Goal: Task Accomplishment & Management: Manage account settings

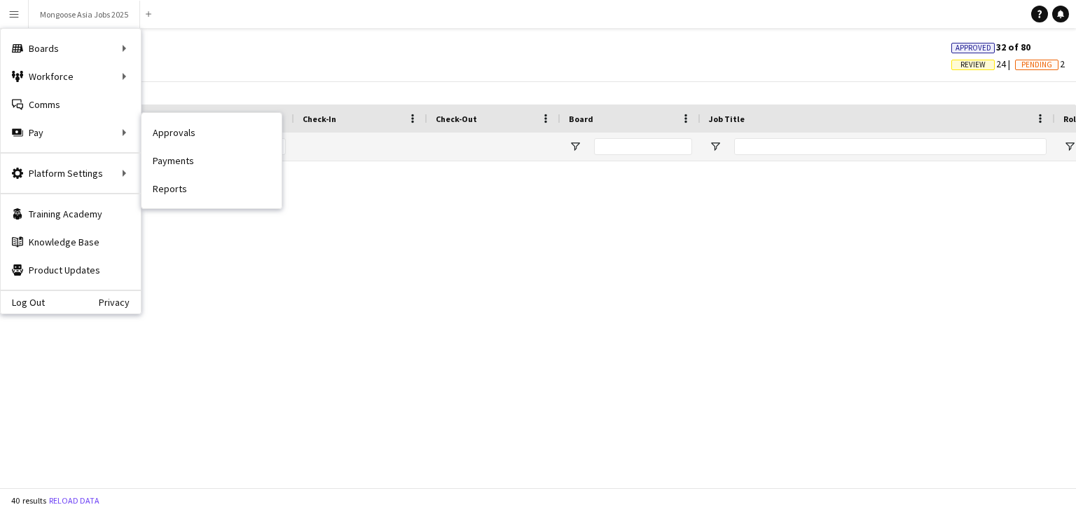
scroll to position [1051, 0]
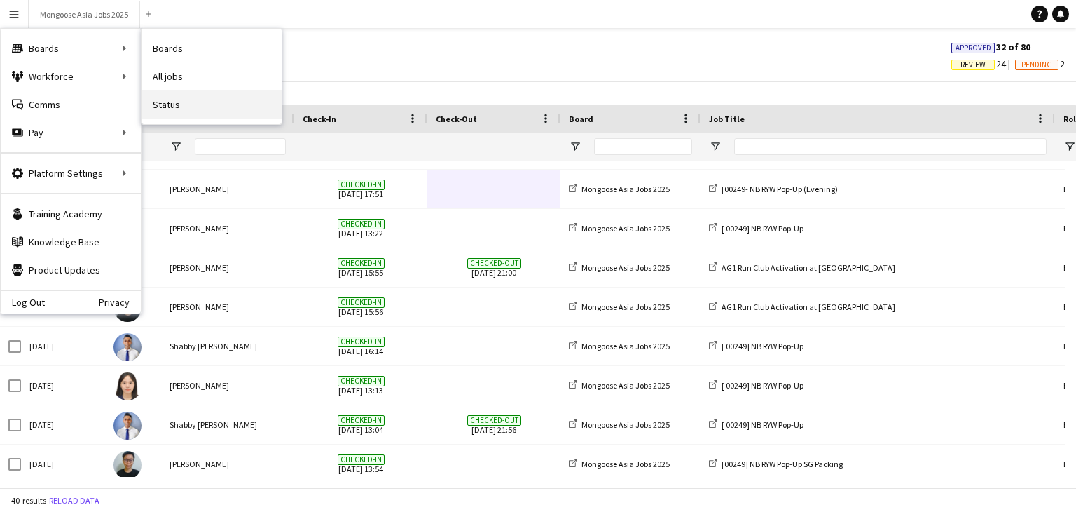
click at [185, 102] on link "Status" at bounding box center [212, 104] width 140 height 28
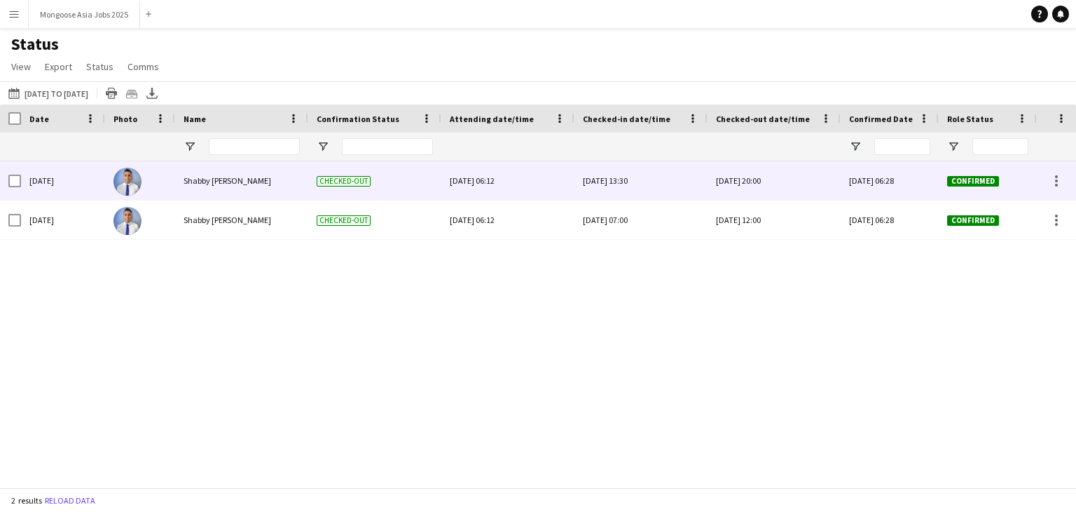
click at [610, 186] on div "[DATE] 13:30" at bounding box center [641, 180] width 116 height 39
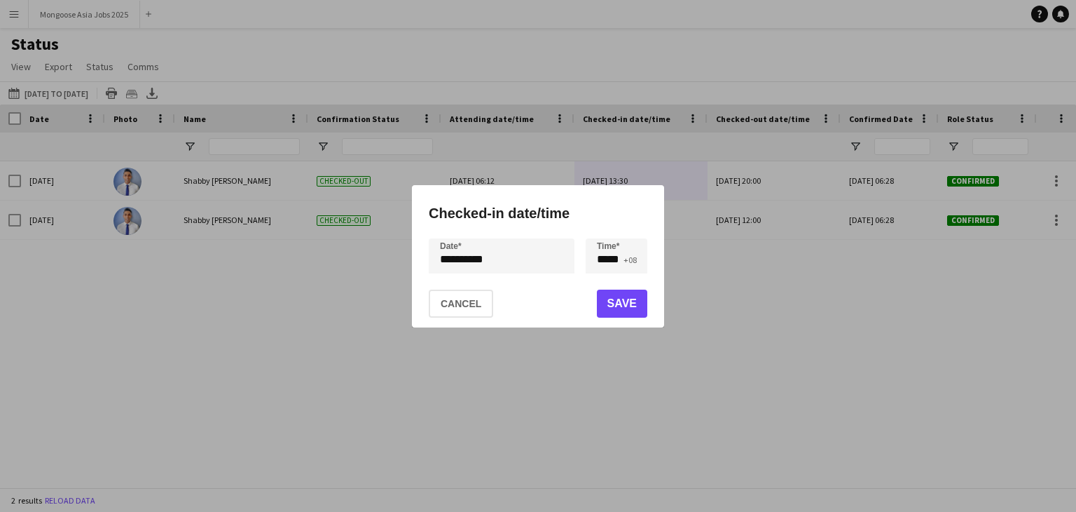
drag, startPoint x: 577, startPoint y: 68, endPoint x: 301, endPoint y: 77, distance: 276.3
click at [576, 68] on div at bounding box center [538, 256] width 1076 height 512
drag, startPoint x: 468, startPoint y: 303, endPoint x: 459, endPoint y: 313, distance: 13.9
click at [467, 303] on button "Cancel" at bounding box center [461, 303] width 64 height 28
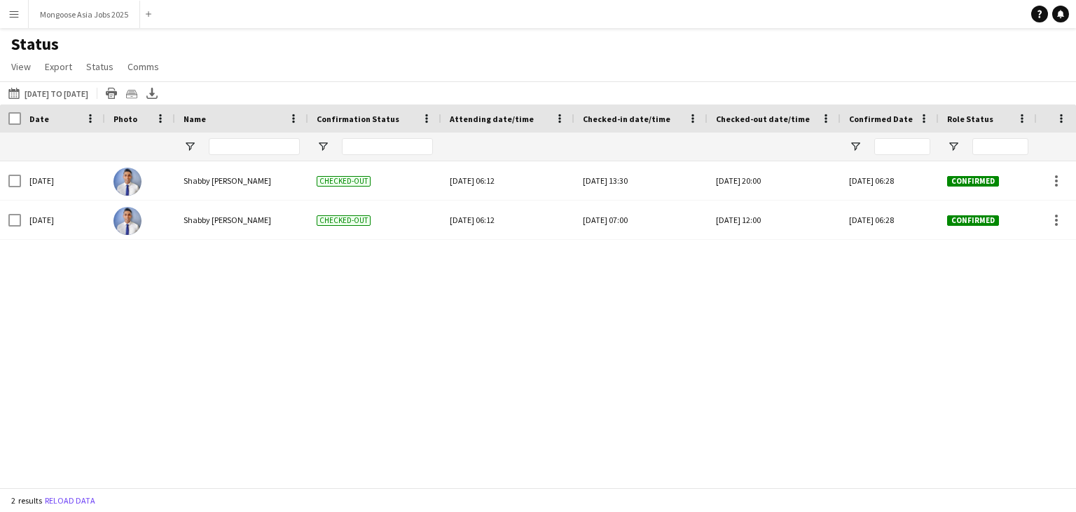
click at [13, 15] on app-icon "Menu" at bounding box center [13, 13] width 11 height 11
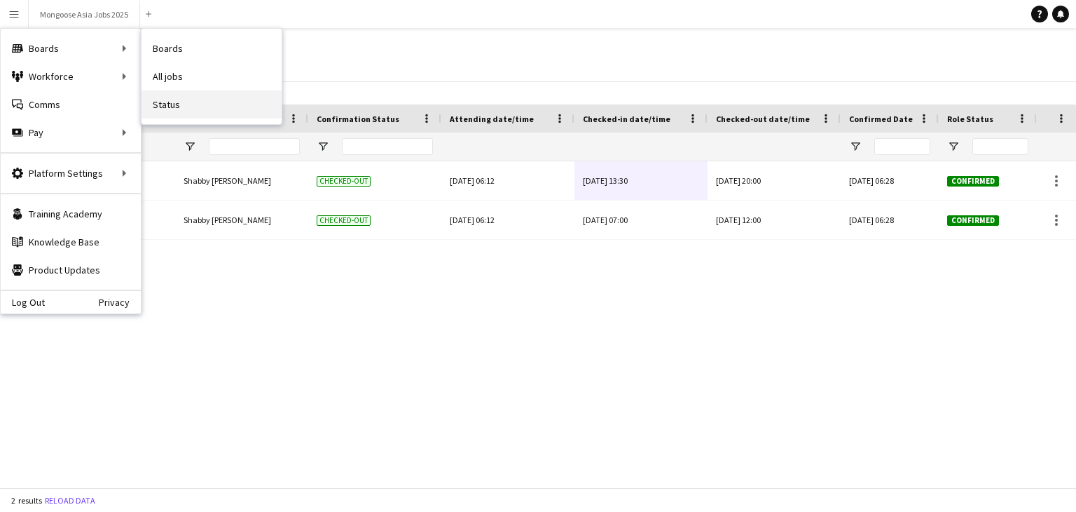
click at [221, 104] on link "Status" at bounding box center [212, 104] width 140 height 28
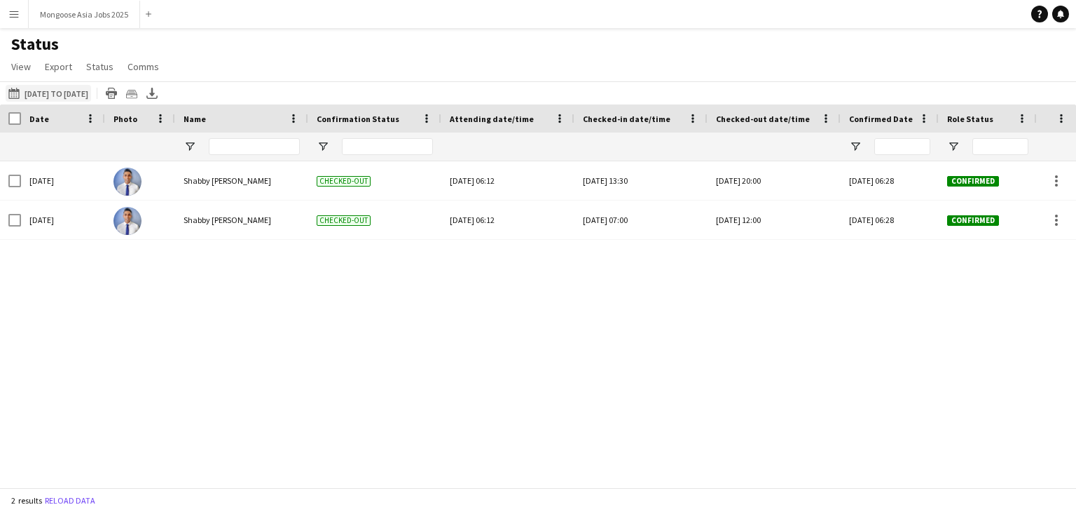
click at [91, 95] on button "[DATE] to [DATE] [DATE] to [DATE]" at bounding box center [49, 93] width 86 height 17
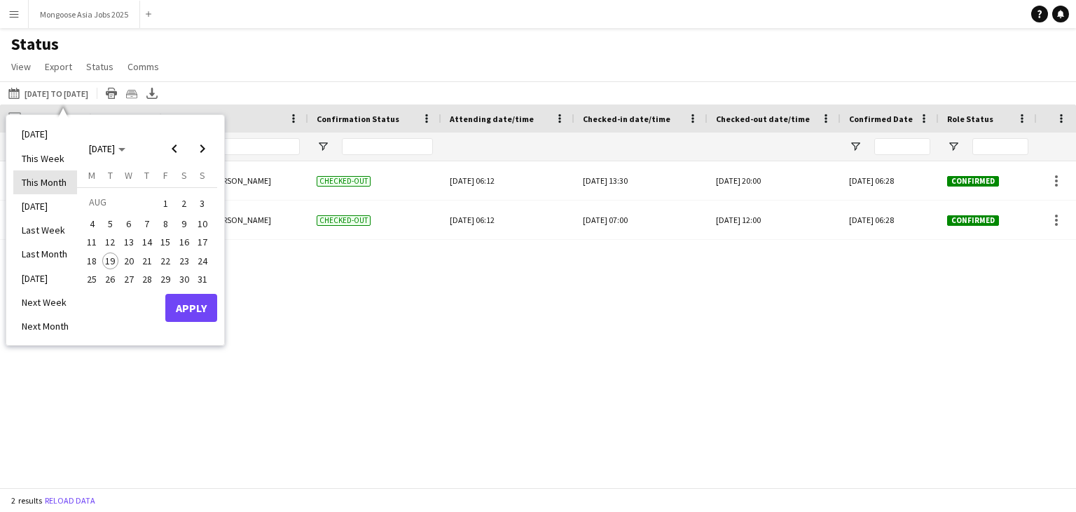
click at [36, 177] on li "This Month" at bounding box center [45, 182] width 64 height 24
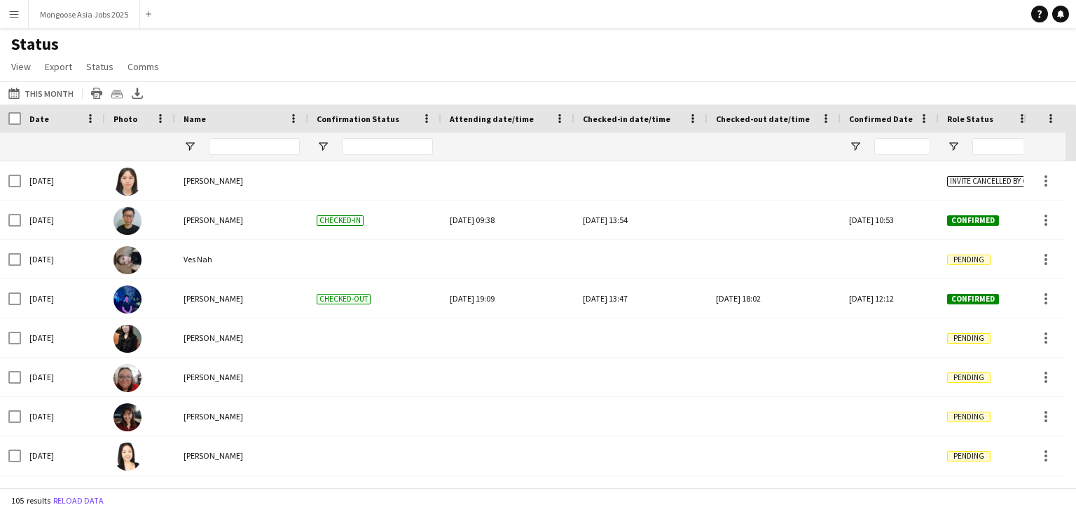
click at [371, 120] on span "Confirmation Status" at bounding box center [358, 119] width 83 height 11
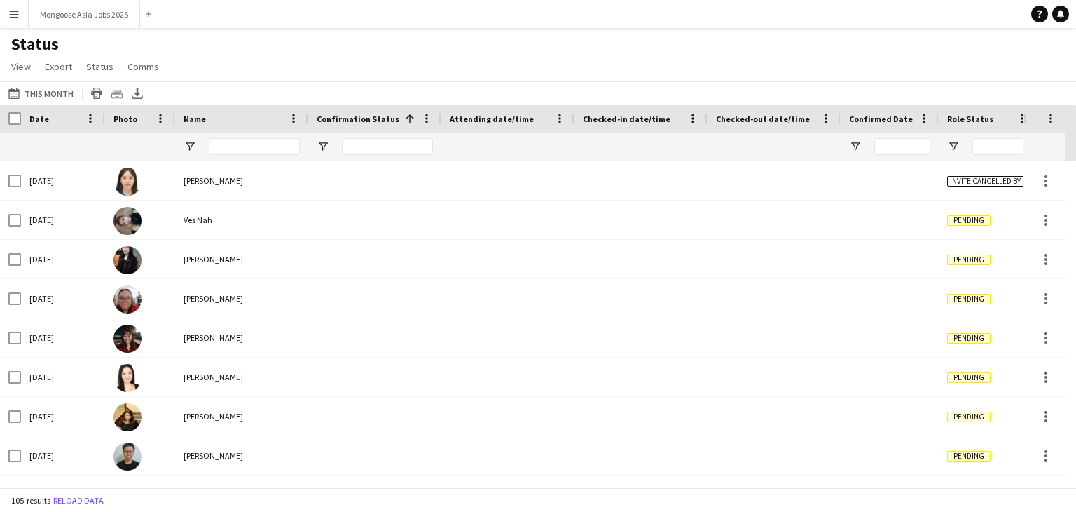
click at [387, 121] on span "Confirmation Status" at bounding box center [358, 119] width 83 height 11
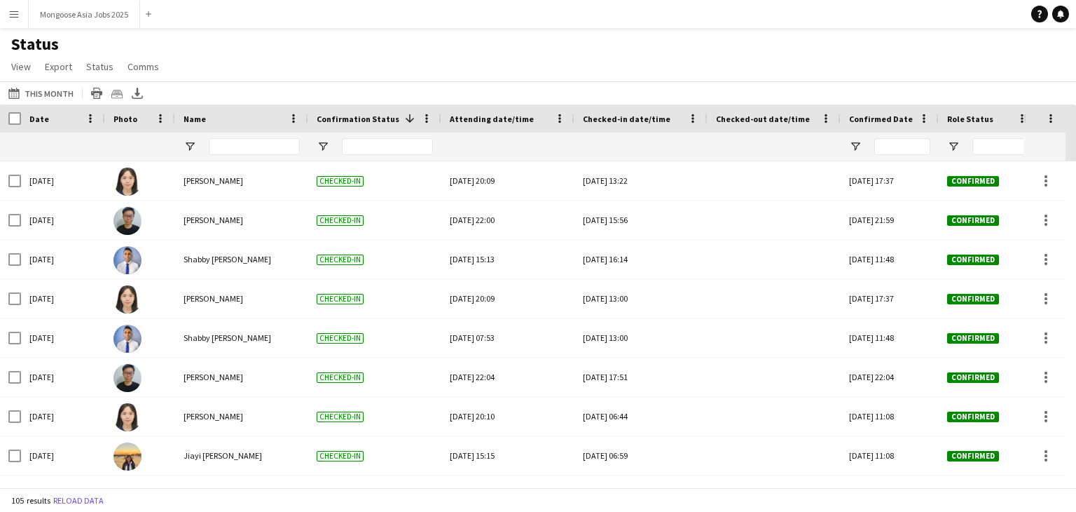
scroll to position [751, 0]
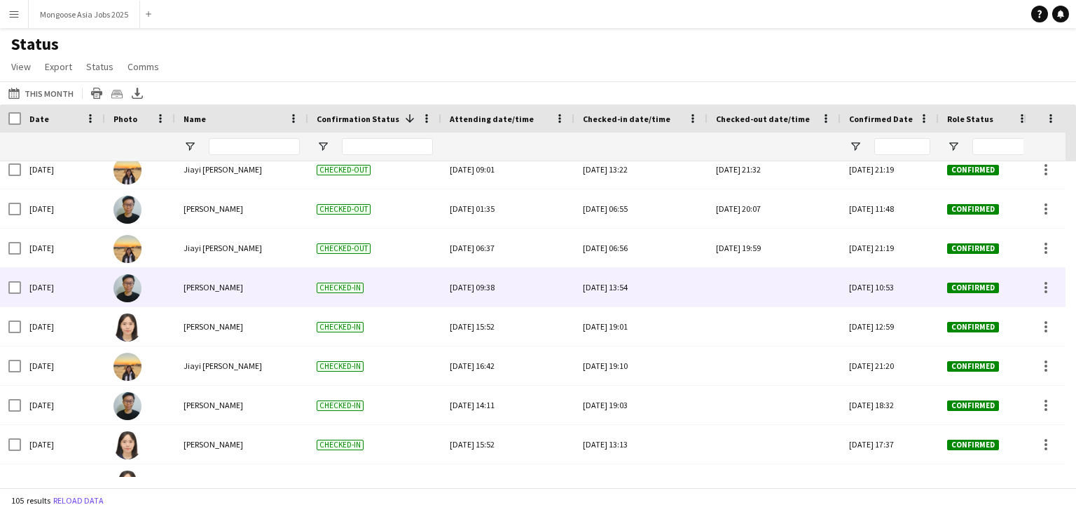
click at [767, 289] on div at bounding box center [774, 287] width 116 height 39
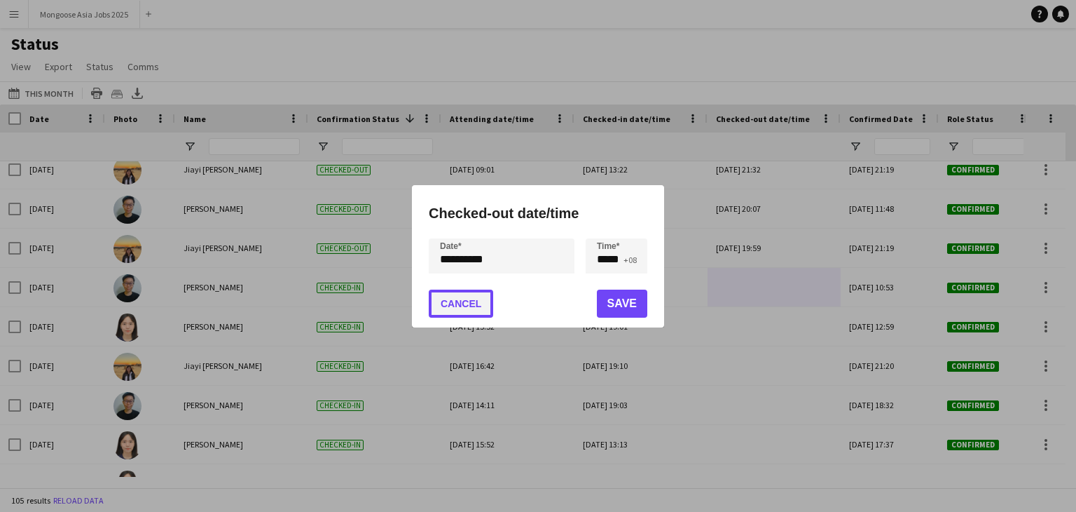
click at [475, 303] on button "Cancel" at bounding box center [461, 303] width 64 height 28
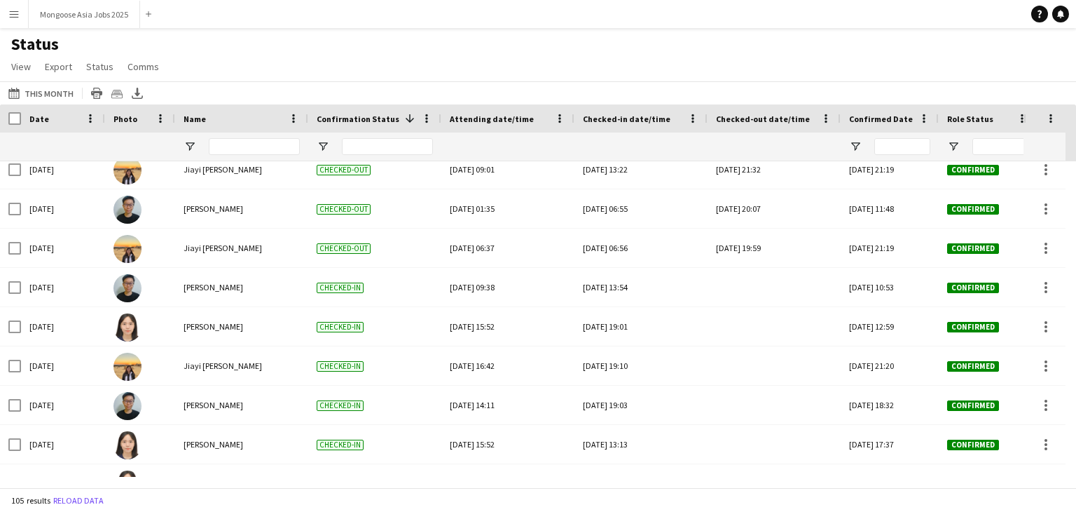
click at [15, 22] on button "Menu" at bounding box center [14, 14] width 28 height 28
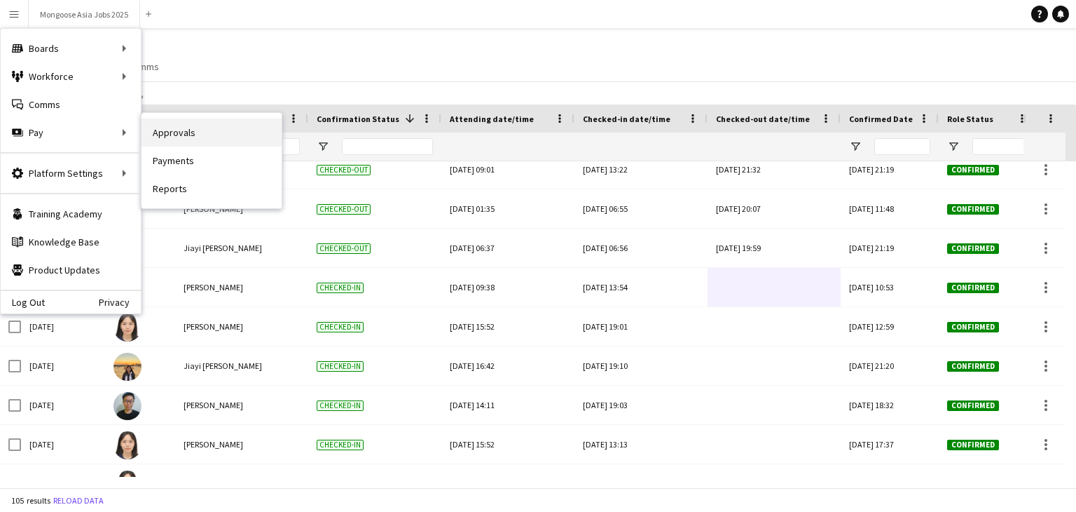
click at [186, 132] on link "Approvals" at bounding box center [212, 132] width 140 height 28
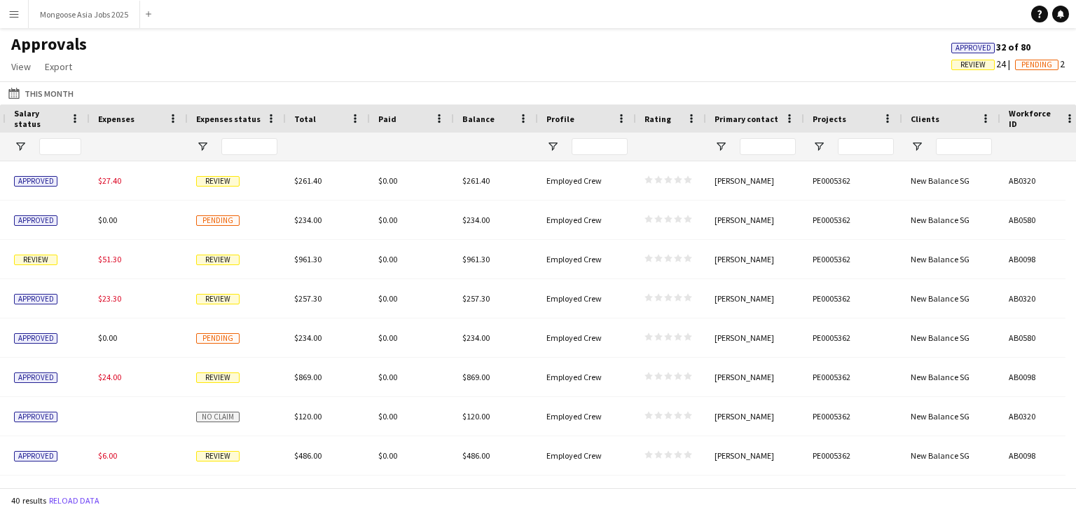
scroll to position [0, 1667]
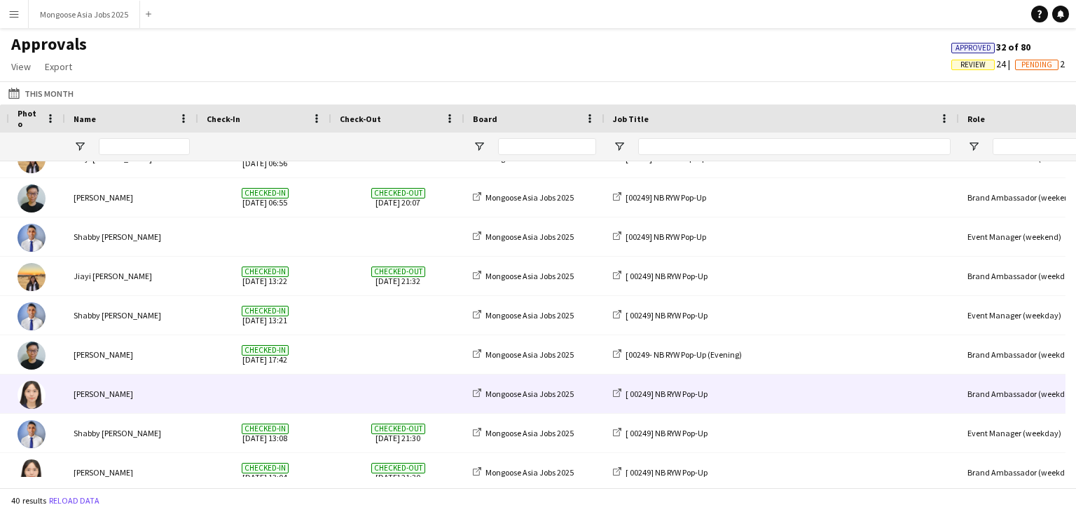
click at [838, 394] on div "[ 00249] NB RYW Pop-Up" at bounding box center [782, 393] width 355 height 39
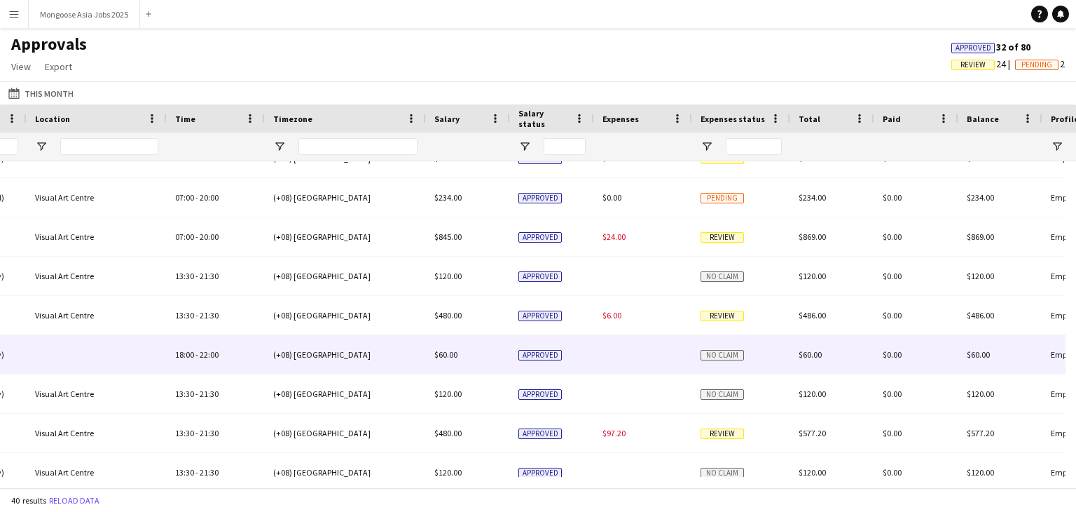
click at [732, 360] on span "No claim" at bounding box center [722, 355] width 43 height 11
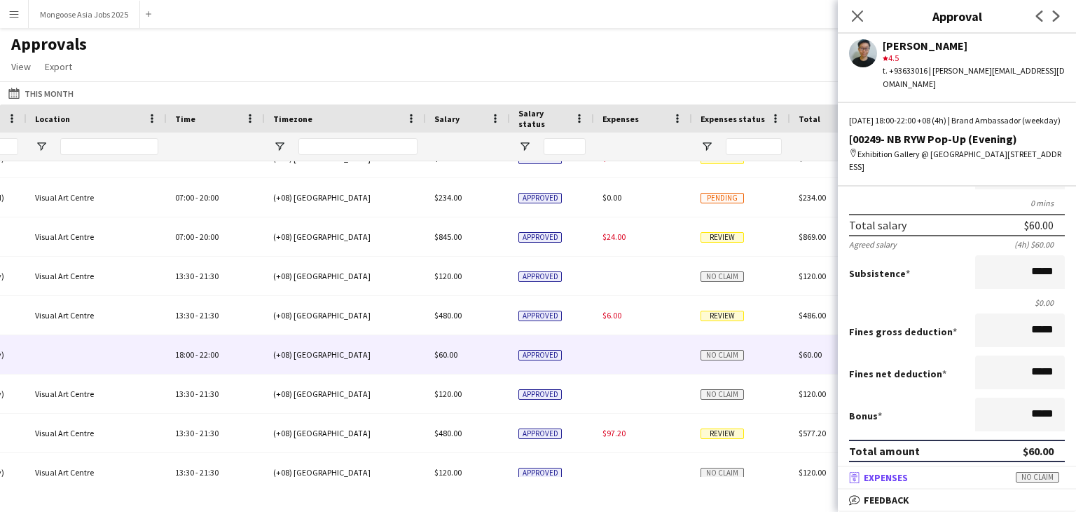
click at [903, 477] on span "Expenses" at bounding box center [886, 477] width 44 height 13
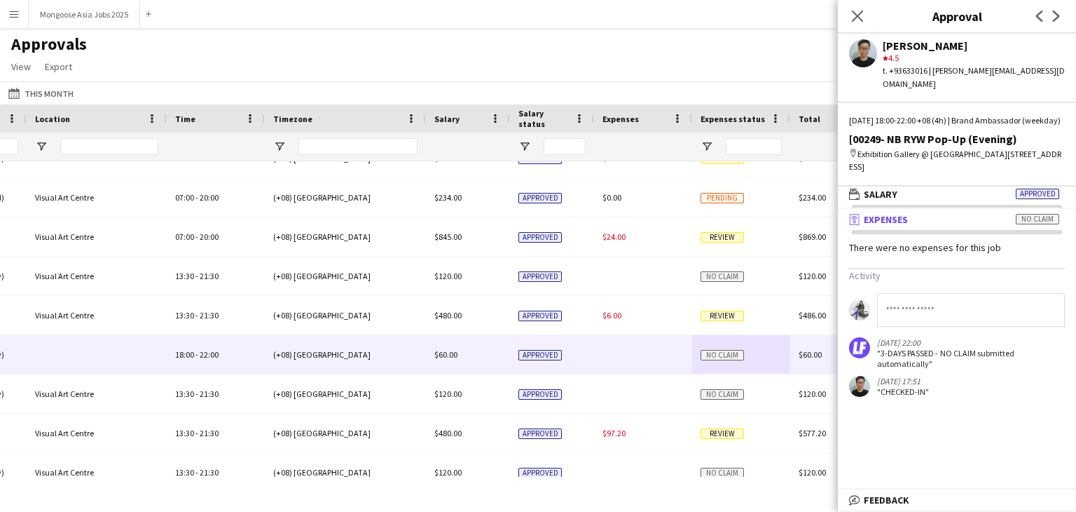
click at [895, 221] on span "Expenses" at bounding box center [886, 219] width 44 height 13
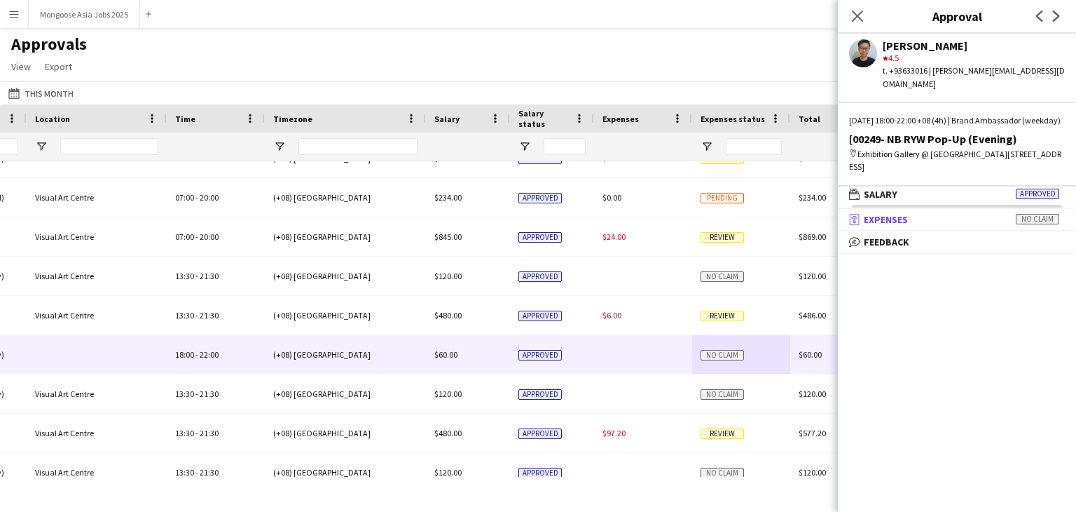
click at [896, 221] on span "Expenses" at bounding box center [886, 219] width 44 height 13
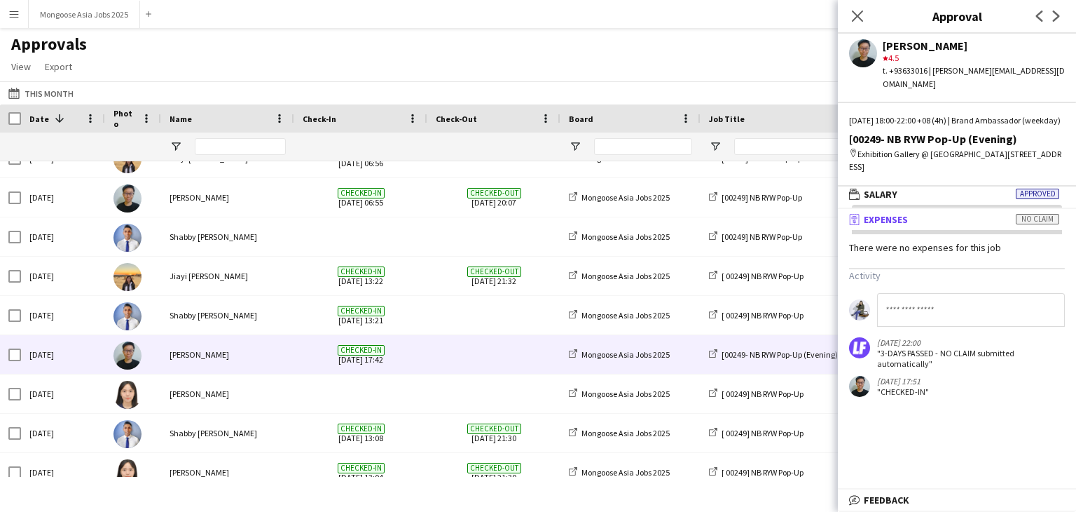
click at [341, 54] on div "Approvals View Customise view Customise filters Reset Filters Reset View Reset …" at bounding box center [538, 58] width 1076 height 48
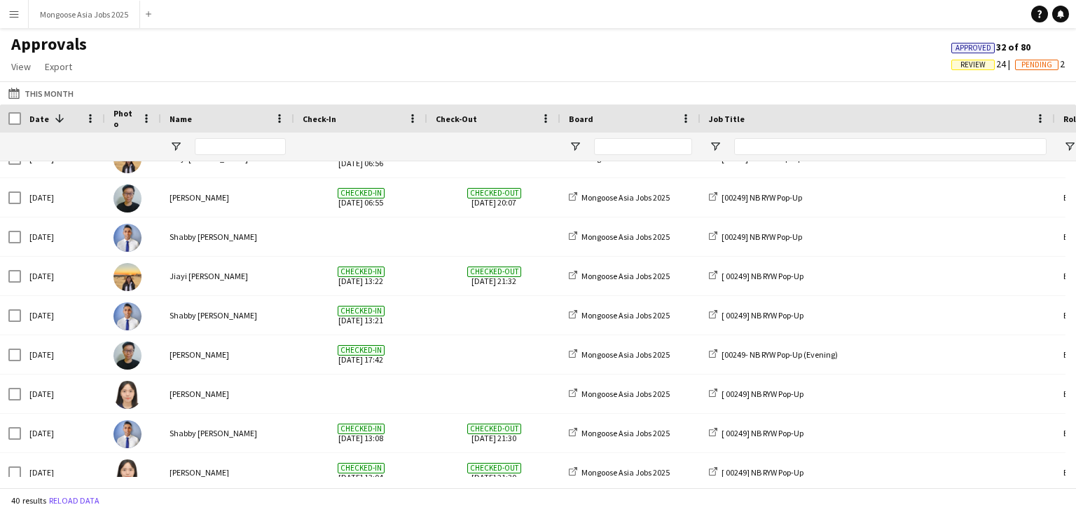
drag, startPoint x: 575, startPoint y: 63, endPoint x: 441, endPoint y: 50, distance: 135.2
click at [575, 62] on div "Approvals View Customise view Customise filters Reset Filters Reset View Reset …" at bounding box center [538, 58] width 1076 height 48
click at [575, 57] on div "Approvals View Customise view Customise filters Reset Filters Reset View Reset …" at bounding box center [538, 58] width 1076 height 48
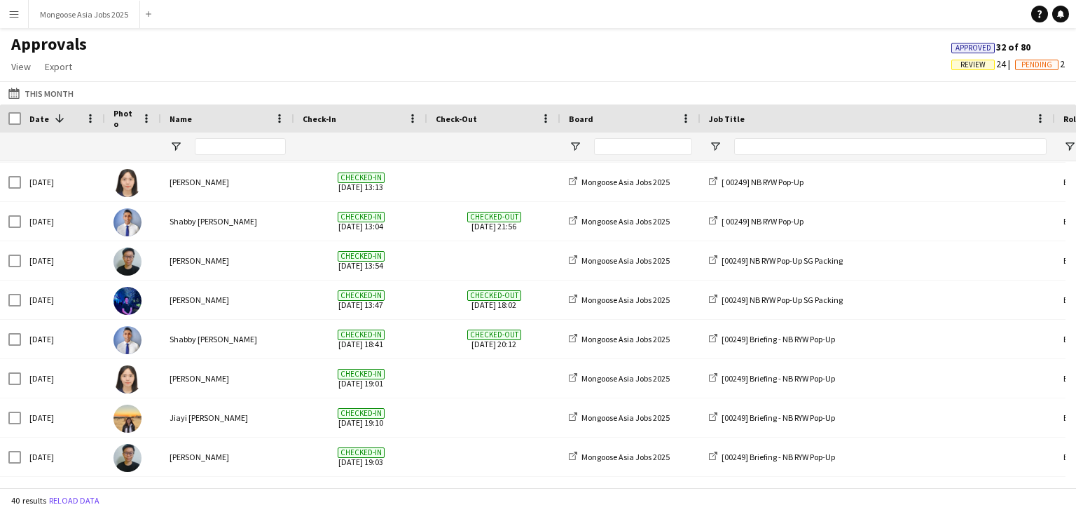
click at [431, 43] on div "Approvals View Customise view Customise filters Reset Filters Reset View Reset …" at bounding box center [538, 58] width 1076 height 48
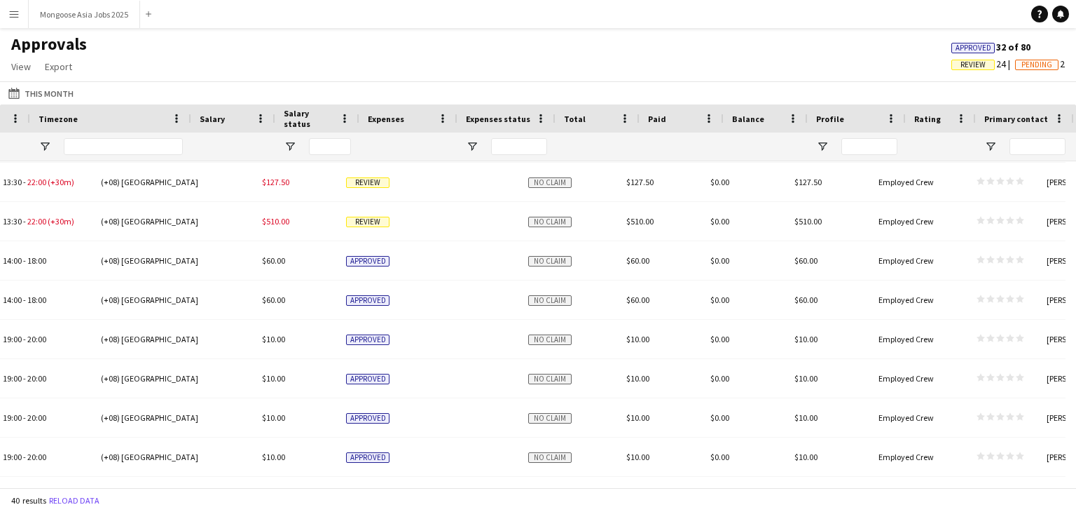
scroll to position [0, 1547]
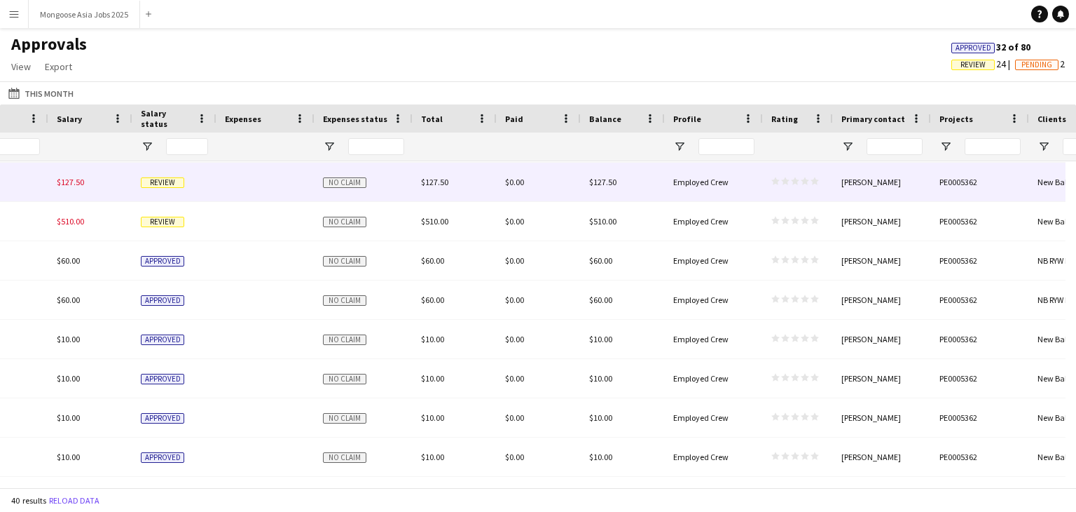
click at [632, 186] on div "$127.50" at bounding box center [623, 182] width 84 height 39
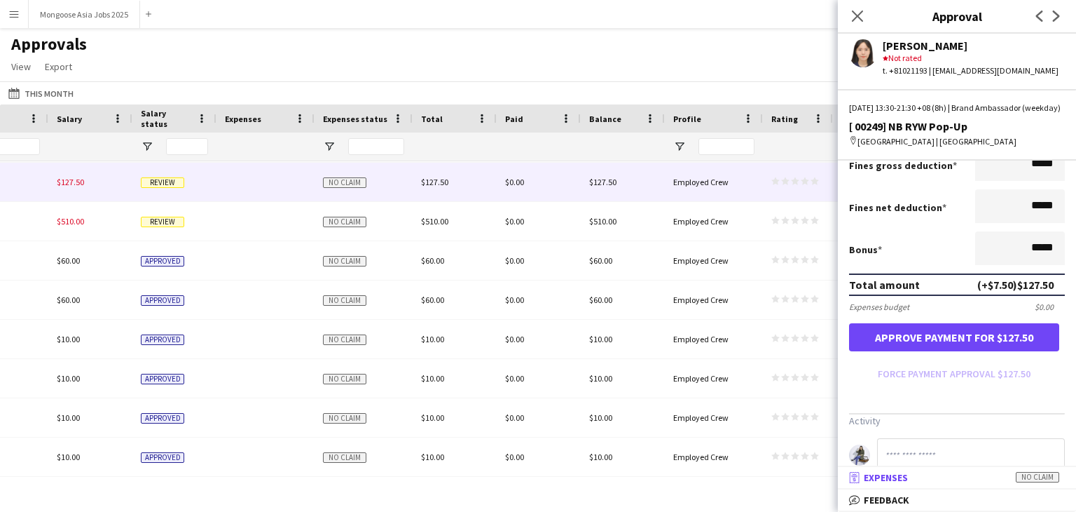
click at [885, 479] on span "Expenses" at bounding box center [886, 477] width 44 height 13
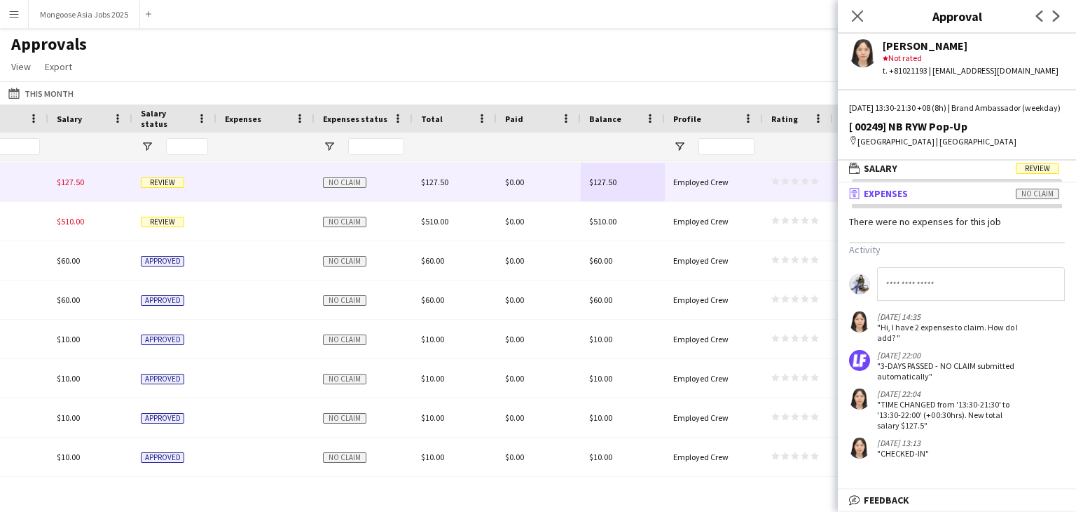
click at [889, 200] on span "Expenses" at bounding box center [886, 193] width 44 height 13
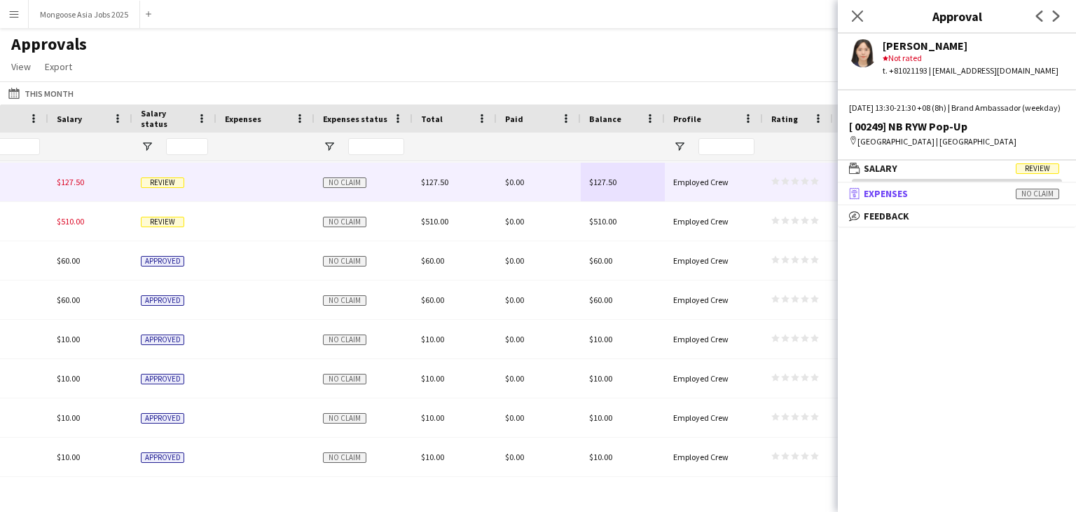
click at [890, 200] on span "Expenses" at bounding box center [886, 193] width 44 height 13
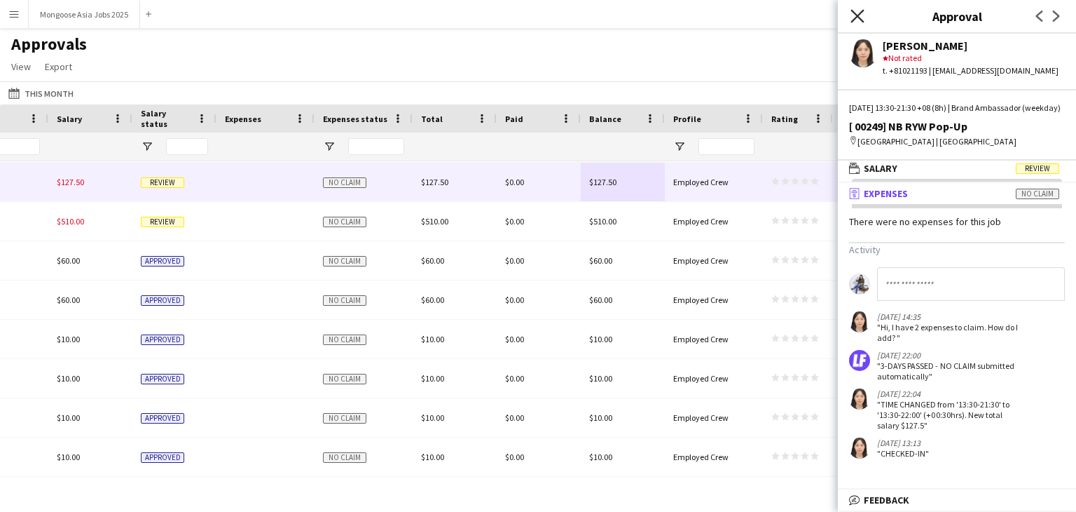
click at [858, 15] on icon "Close pop-in" at bounding box center [857, 15] width 13 height 13
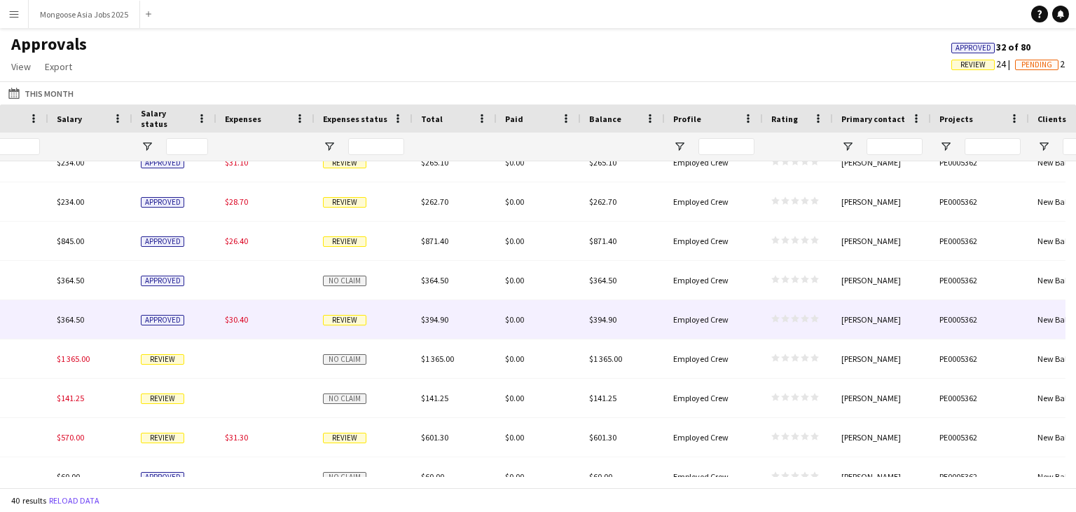
click at [342, 320] on span "Review" at bounding box center [344, 320] width 43 height 11
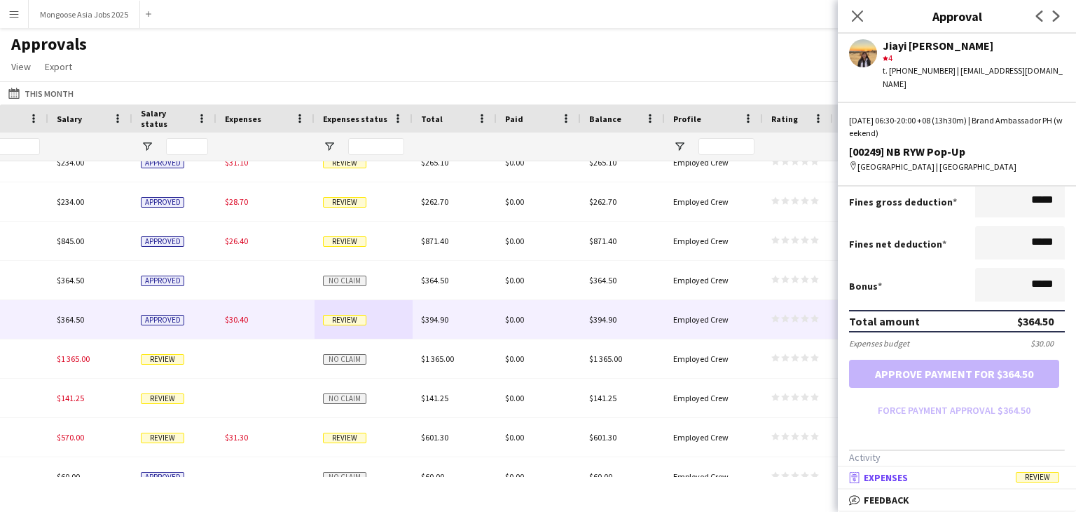
click at [906, 477] on span "Expenses" at bounding box center [886, 477] width 44 height 13
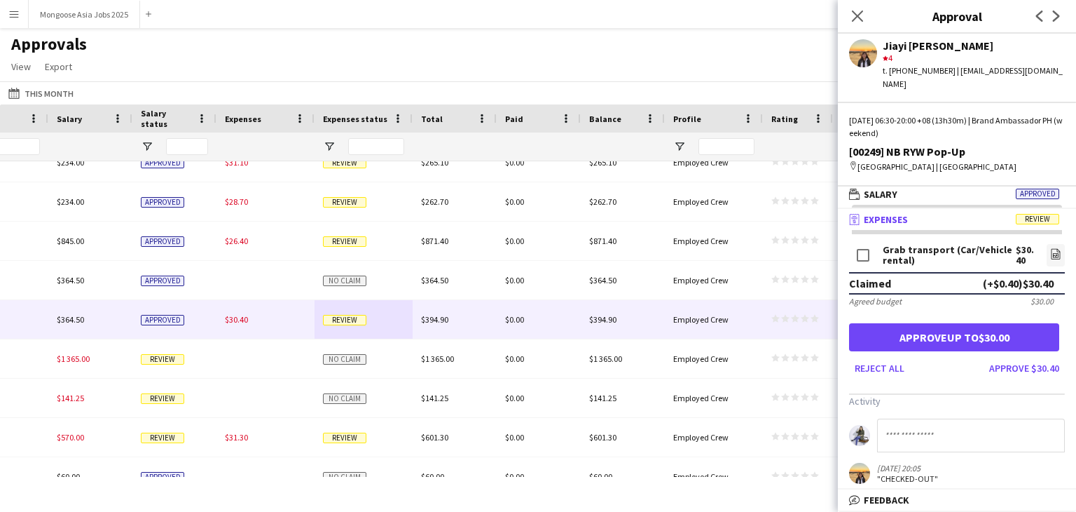
click at [940, 247] on div "Grab transport (Car/Vehicle rental)" at bounding box center [949, 255] width 133 height 21
click at [917, 273] on div "Claimed (+$0.40) $30.40" at bounding box center [957, 283] width 216 height 22
click at [1005, 276] on div "(+$0.40) $30.40" at bounding box center [1018, 283] width 71 height 14
click at [1017, 276] on div "(+$0.40) $30.40" at bounding box center [1018, 283] width 71 height 14
click at [1016, 245] on div "$30.40" at bounding box center [1027, 255] width 22 height 21
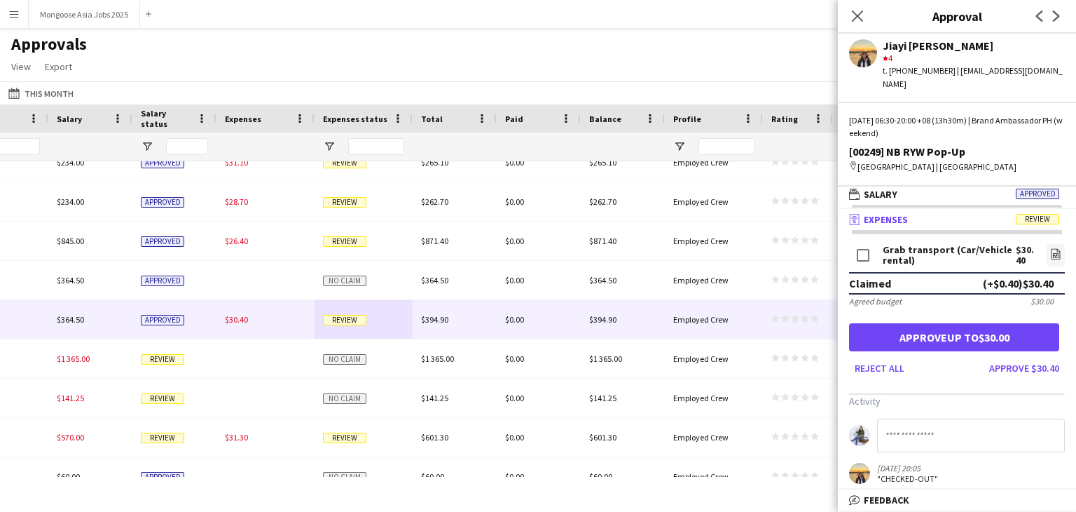
click at [897, 245] on div "Grab transport (Car/Vehicle rental)" at bounding box center [949, 255] width 133 height 21
click at [1025, 276] on div "(+$0.40) $30.40" at bounding box center [1018, 283] width 71 height 14
click at [1040, 276] on div "(+$0.40) $30.40" at bounding box center [1018, 283] width 71 height 14
click at [915, 296] on div "Agreed budget $30.00" at bounding box center [957, 301] width 216 height 11
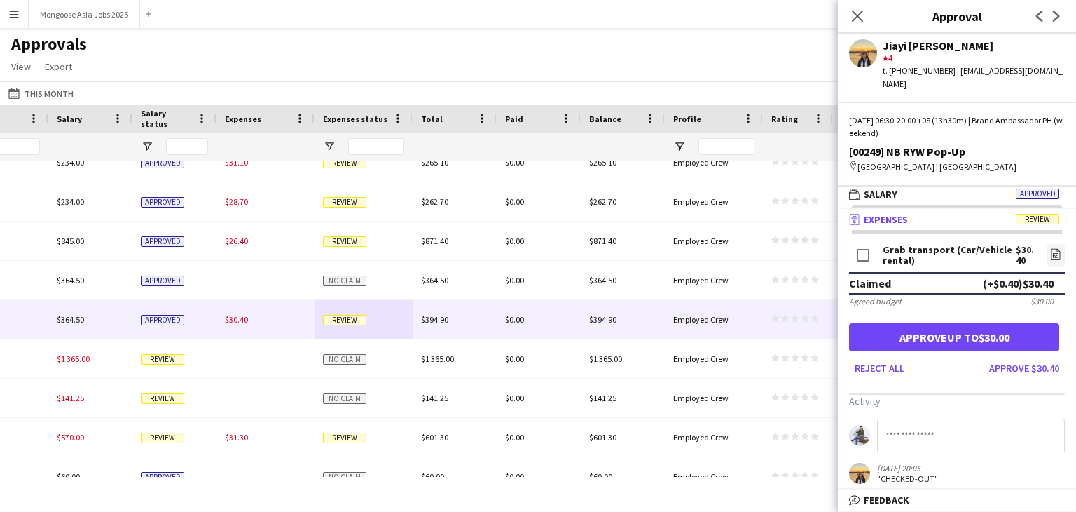
click at [886, 296] on div "Agreed budget" at bounding box center [875, 301] width 53 height 11
click at [881, 276] on div "Claimed" at bounding box center [870, 283] width 42 height 14
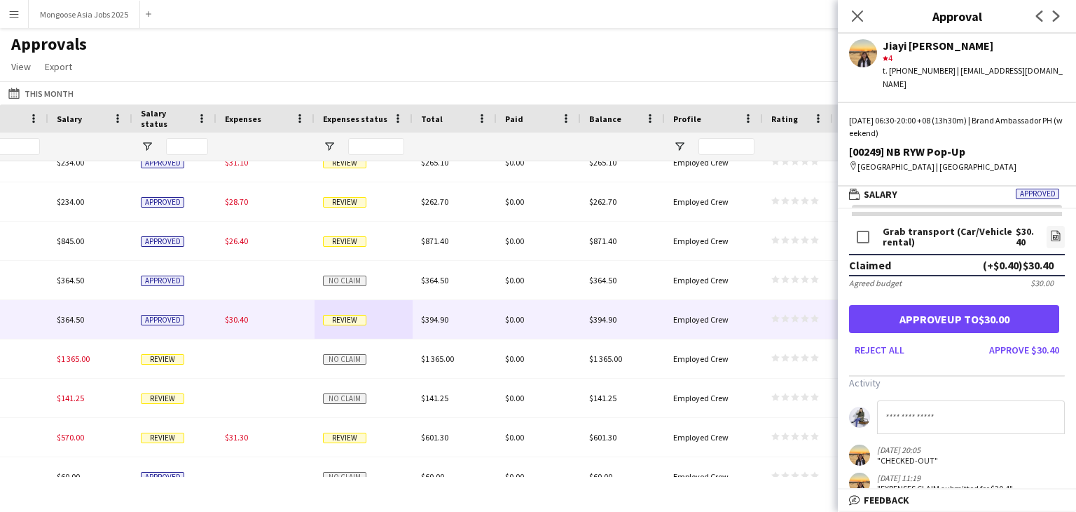
scroll to position [0, 0]
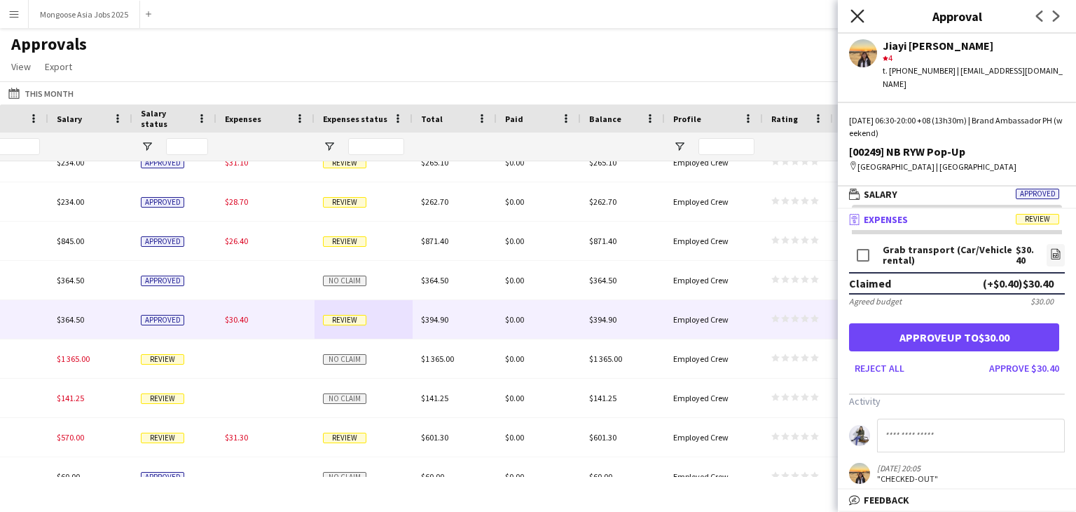
click at [859, 14] on icon at bounding box center [857, 15] width 13 height 13
